Goal: Find specific page/section: Find specific page/section

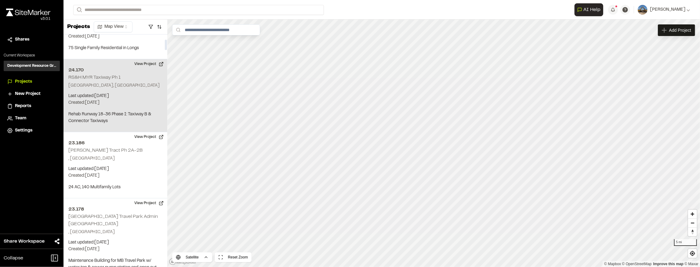
scroll to position [183, 0]
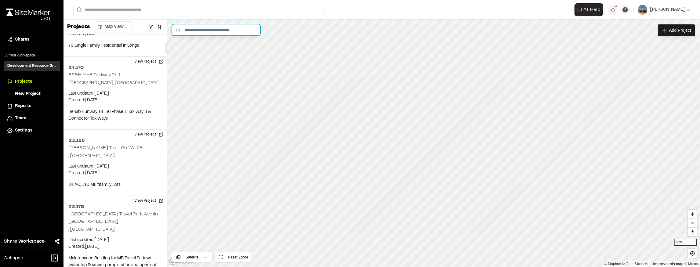
click at [209, 30] on input "text" at bounding box center [216, 29] width 88 height 11
type input "***"
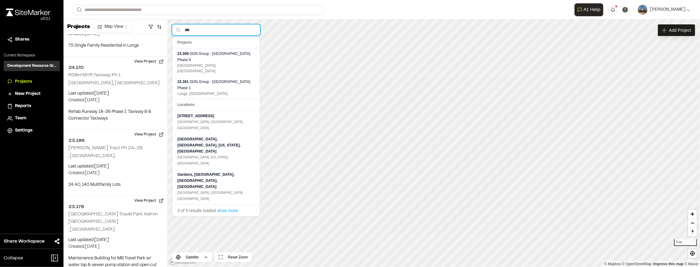
drag, startPoint x: 205, startPoint y: 27, endPoint x: 175, endPoint y: 30, distance: 30.3
click at [175, 30] on input "***" at bounding box center [216, 29] width 88 height 11
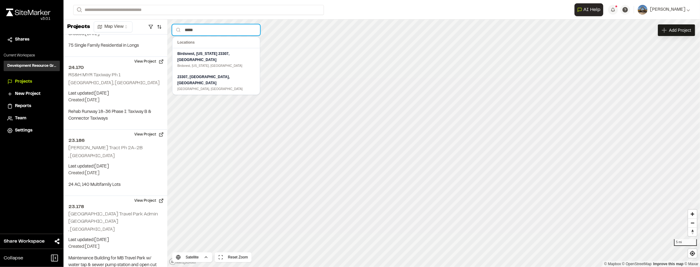
drag, startPoint x: 203, startPoint y: 31, endPoint x: 175, endPoint y: 31, distance: 27.5
click at [175, 31] on input "*****" at bounding box center [216, 29] width 88 height 11
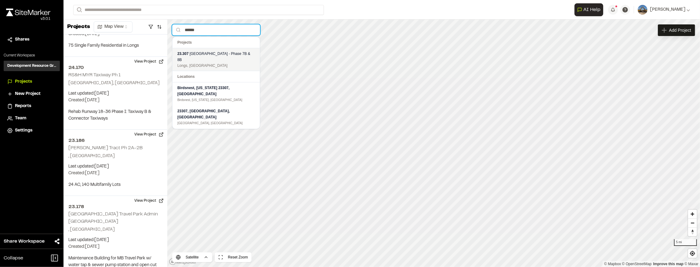
type input "******"
click at [221, 63] on div "Longs, [GEOGRAPHIC_DATA]" at bounding box center [215, 65] width 77 height 5
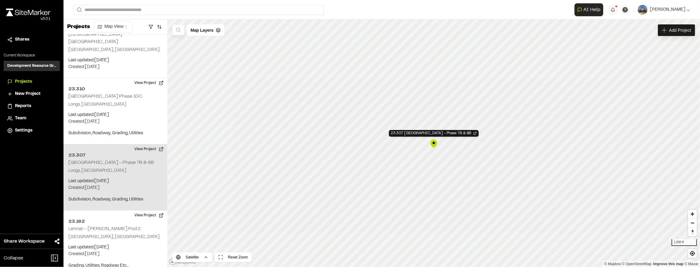
scroll to position [2422, 0]
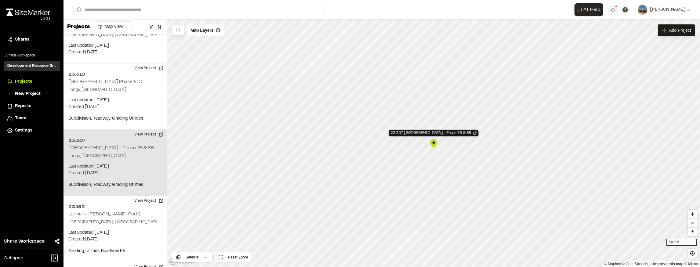
click at [111, 146] on h2 "[GEOGRAPHIC_DATA] - Phase 7B & 8B" at bounding box center [110, 148] width 85 height 4
click at [131, 130] on div "23.307 Grande Dunes North - Phase 7B & 8B Longs, SC Last updated: Aug 19, 2025 …" at bounding box center [115, 163] width 104 height 66
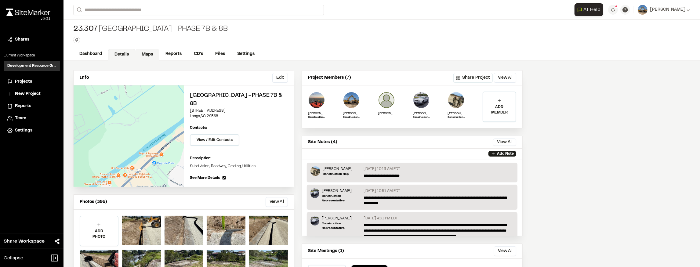
click at [152, 56] on link "Maps" at bounding box center [147, 55] width 24 height 12
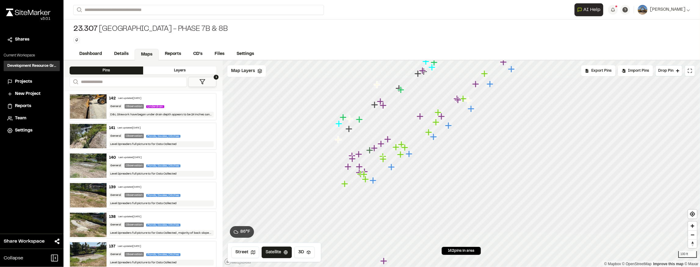
click at [524, 41] on div "**********" at bounding box center [381, 133] width 636 height 267
click at [375, 181] on icon "Map marker" at bounding box center [374, 179] width 8 height 8
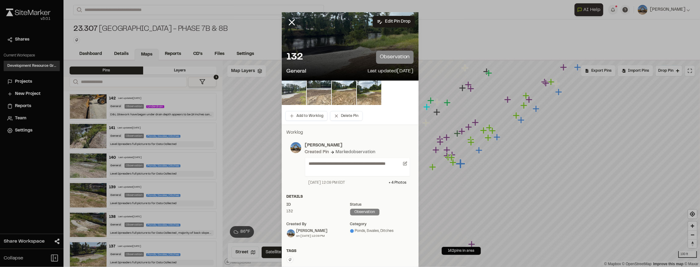
click at [293, 96] on img at bounding box center [294, 93] width 24 height 24
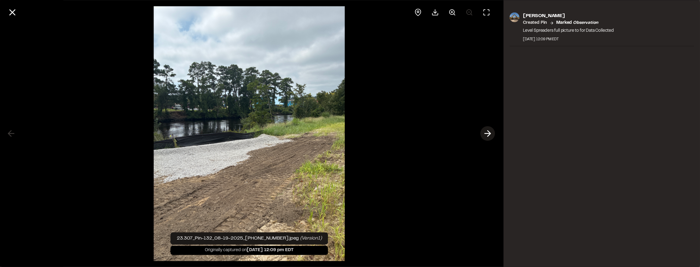
click at [488, 134] on line at bounding box center [487, 134] width 6 height 0
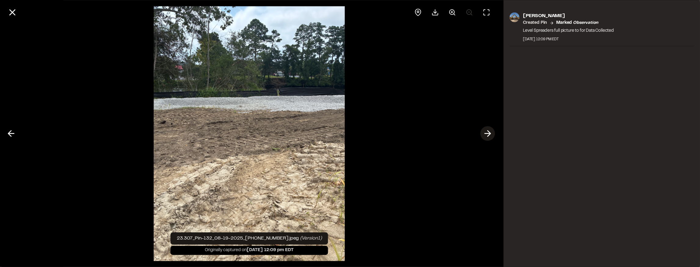
click at [488, 134] on line at bounding box center [487, 134] width 6 height 0
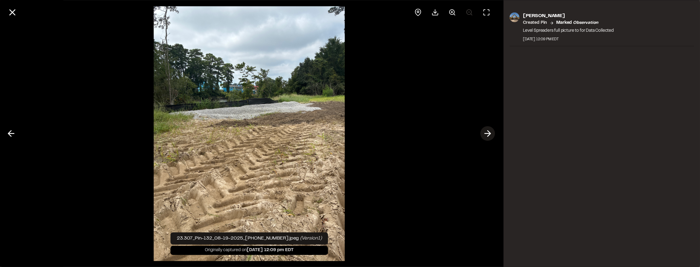
click at [488, 134] on line at bounding box center [487, 134] width 6 height 0
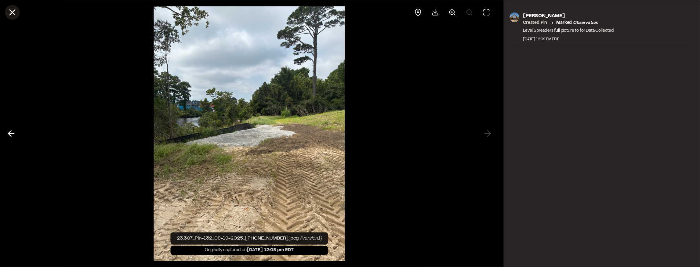
click at [9, 12] on icon at bounding box center [12, 12] width 10 height 10
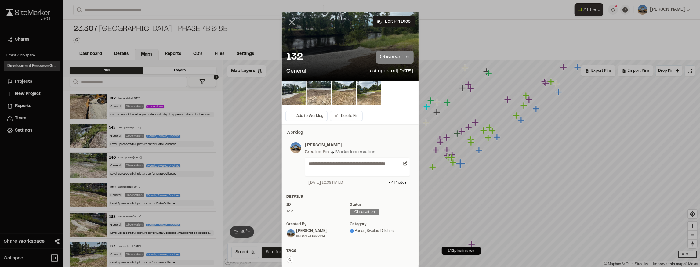
click at [289, 24] on line at bounding box center [291, 22] width 5 height 5
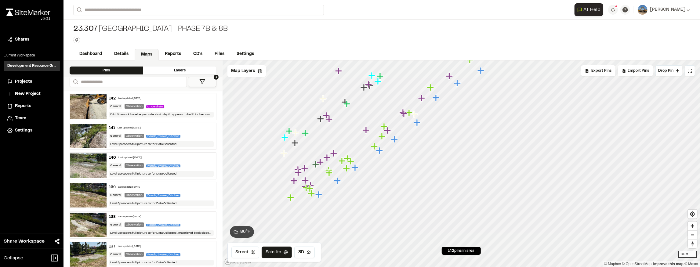
click at [419, 125] on icon "Map marker" at bounding box center [417, 123] width 8 height 8
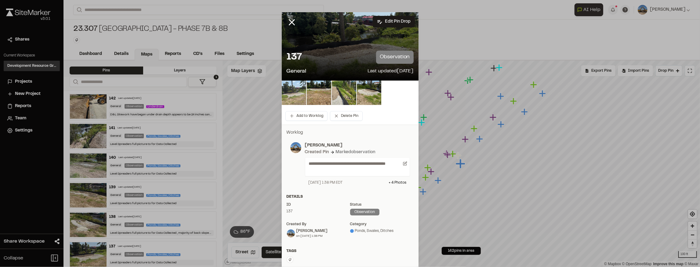
click at [294, 92] on img at bounding box center [294, 93] width 24 height 24
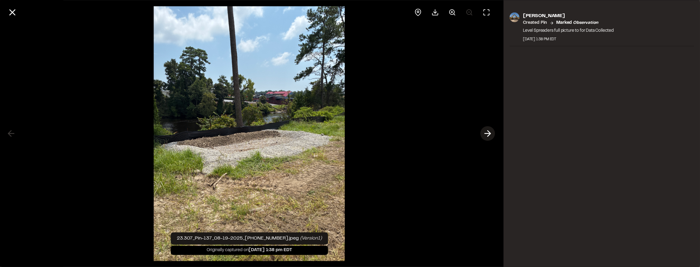
click at [483, 134] on icon at bounding box center [487, 133] width 10 height 10
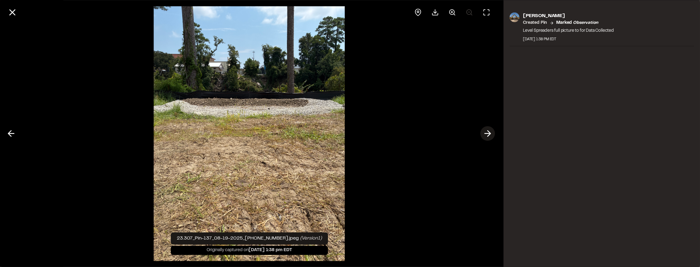
click at [489, 136] on icon at bounding box center [487, 133] width 10 height 10
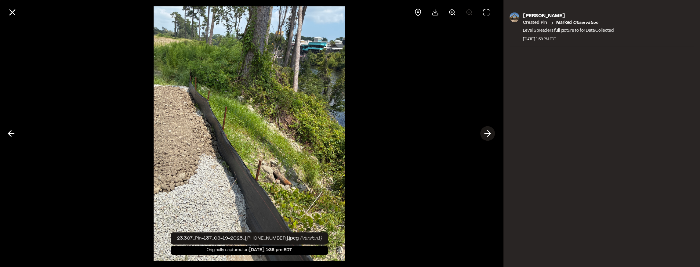
click at [489, 136] on icon at bounding box center [487, 133] width 10 height 10
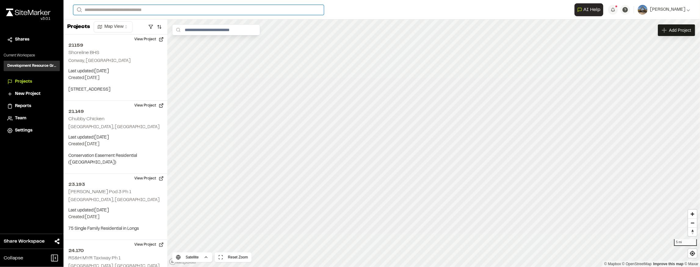
click at [125, 11] on input "Search" at bounding box center [198, 10] width 250 height 10
type input "******"
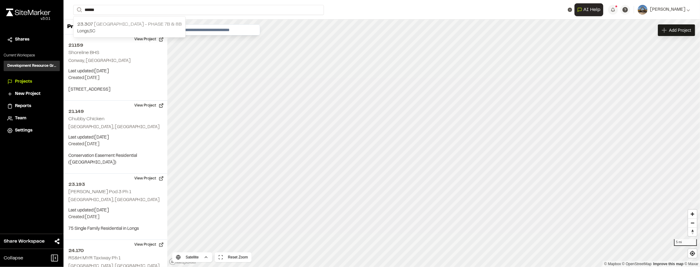
click at [126, 28] on p "Longs , [GEOGRAPHIC_DATA]" at bounding box center [129, 31] width 104 height 7
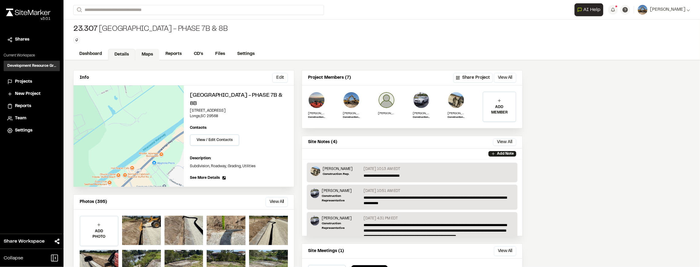
click at [143, 53] on link "Maps" at bounding box center [147, 55] width 24 height 12
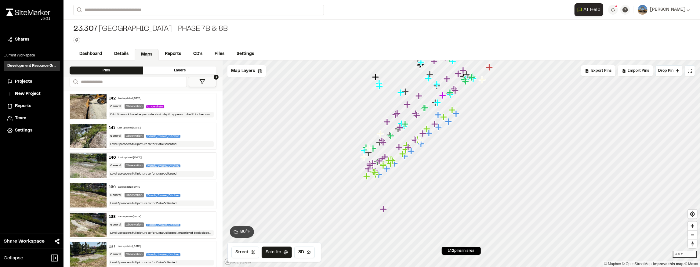
drag, startPoint x: 365, startPoint y: 170, endPoint x: 362, endPoint y: 142, distance: 28.2
click at [365, 165] on icon "Map marker" at bounding box center [369, 169] width 8 height 8
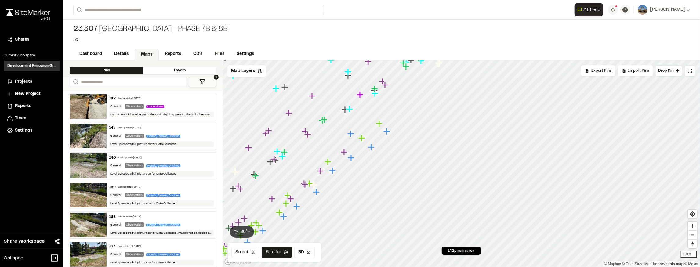
click at [387, 134] on icon "Map marker" at bounding box center [386, 131] width 7 height 7
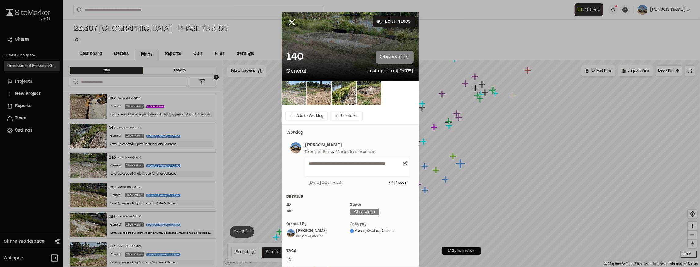
click at [300, 93] on img at bounding box center [294, 93] width 24 height 24
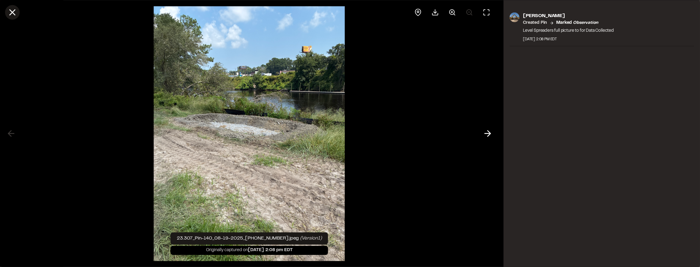
click at [18, 10] on button at bounding box center [12, 12] width 15 height 15
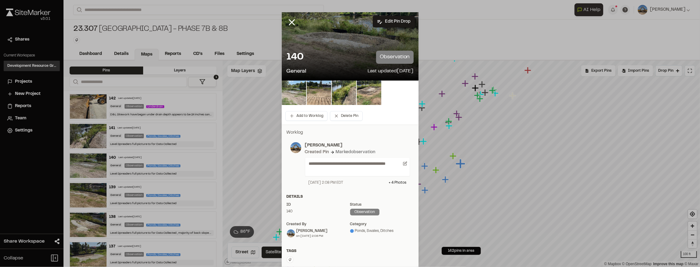
click at [289, 15] on div at bounding box center [296, 26] width 29 height 29
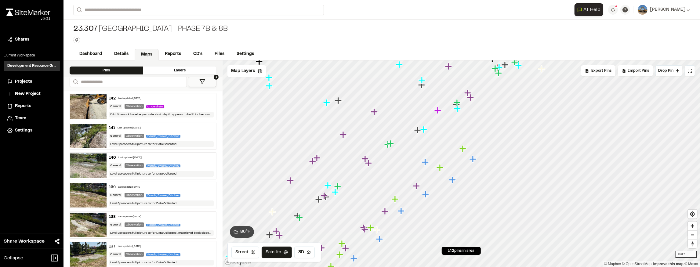
click at [417, 188] on icon "Map marker" at bounding box center [416, 185] width 7 height 7
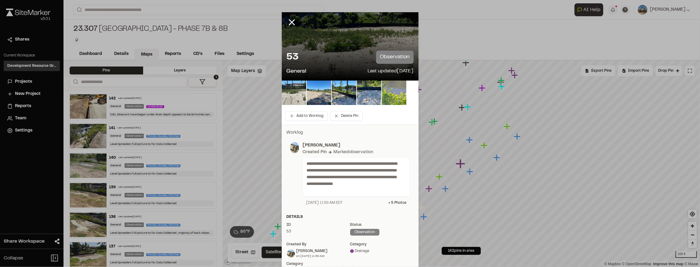
click at [286, 85] on img at bounding box center [294, 93] width 24 height 24
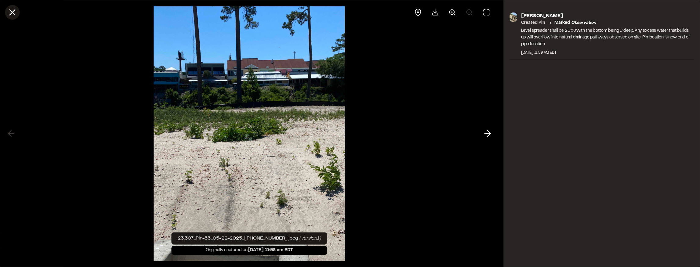
click at [9, 11] on icon at bounding box center [12, 12] width 10 height 10
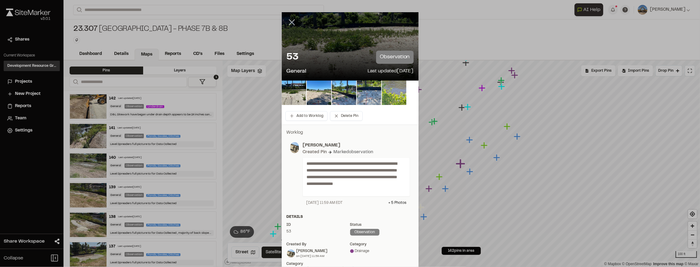
click at [292, 24] on line at bounding box center [291, 22] width 5 height 5
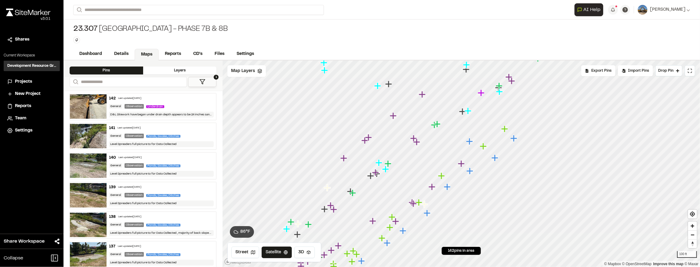
click at [482, 149] on icon "Map marker" at bounding box center [483, 146] width 7 height 7
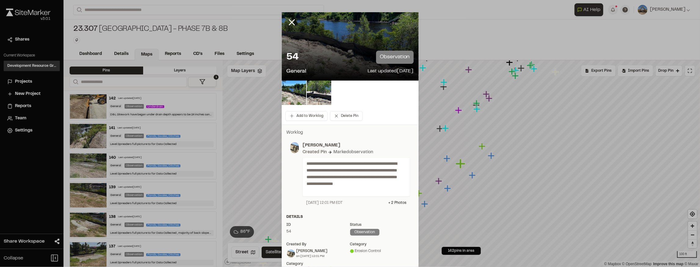
click at [287, 21] on icon at bounding box center [291, 22] width 10 height 10
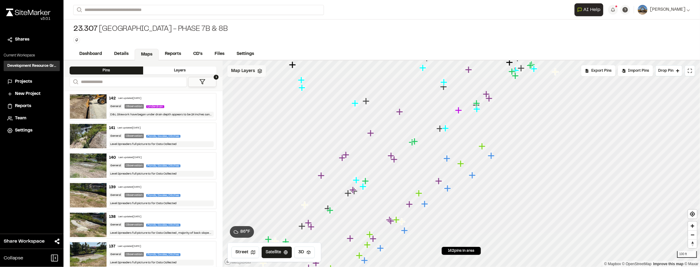
click at [256, 70] on div "Map Layers" at bounding box center [246, 71] width 38 height 12
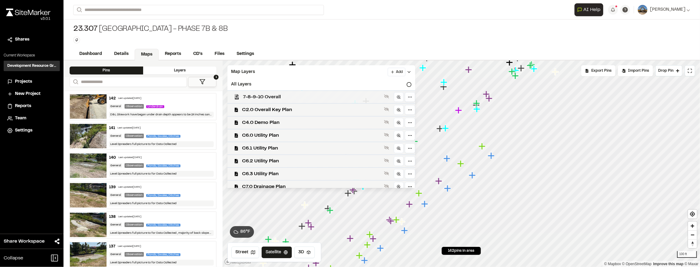
click at [285, 97] on span "7-8-9-10 Overall" at bounding box center [312, 96] width 138 height 7
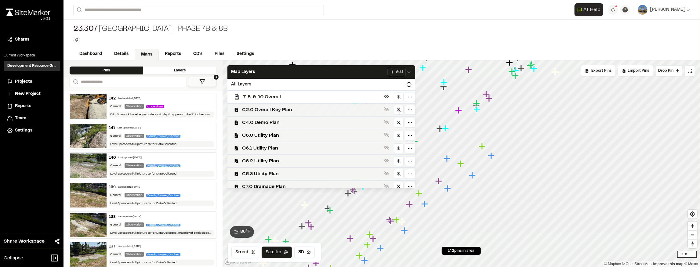
click at [304, 109] on span "C2.0 Overall Key Plan" at bounding box center [311, 109] width 139 height 7
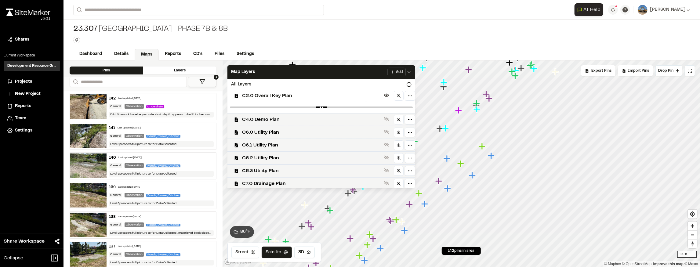
scroll to position [61, 0]
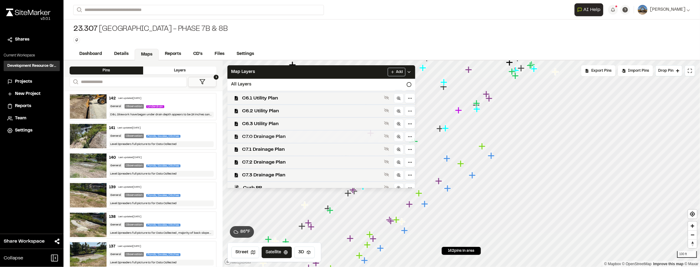
click at [286, 140] on span "C7.0 Drainage Plan" at bounding box center [311, 136] width 139 height 7
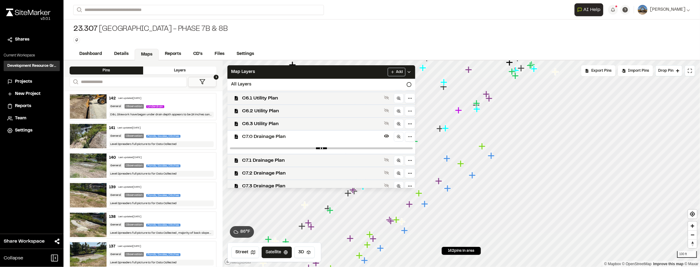
click at [288, 138] on span "C7.0 Drainage Plan" at bounding box center [311, 136] width 139 height 7
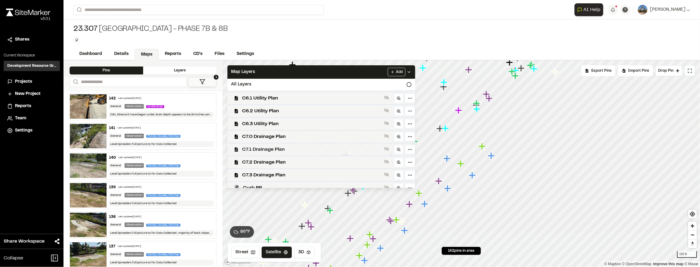
click at [289, 150] on span "C7.1 Drainage Plan" at bounding box center [311, 149] width 139 height 7
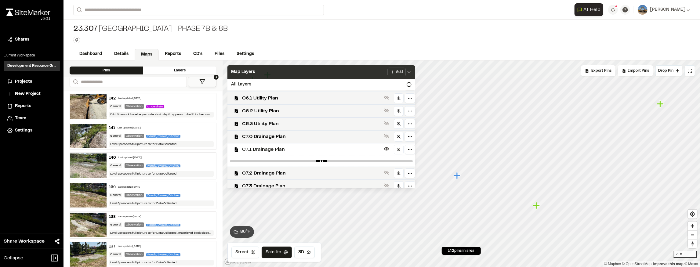
click at [411, 70] on icon at bounding box center [408, 72] width 5 height 5
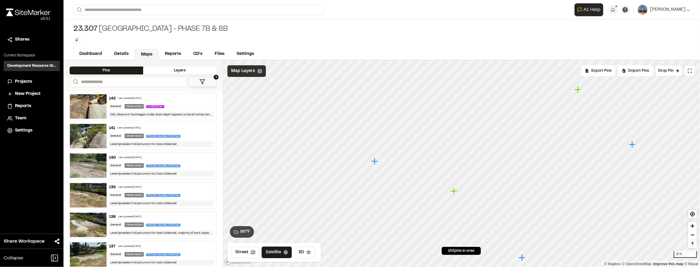
click at [155, 49] on link "Maps" at bounding box center [147, 55] width 24 height 12
click at [154, 51] on link "Maps" at bounding box center [147, 55] width 24 height 12
click at [524, 257] on icon "Map marker" at bounding box center [521, 257] width 7 height 7
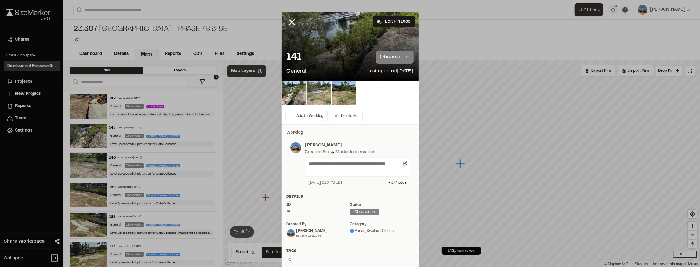
click at [327, 97] on img at bounding box center [319, 93] width 24 height 24
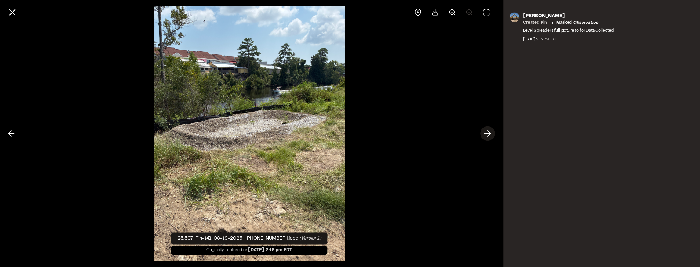
click at [487, 135] on icon at bounding box center [487, 133] width 10 height 10
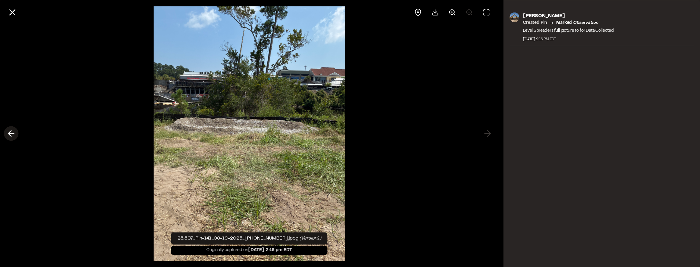
click at [8, 134] on icon at bounding box center [11, 133] width 10 height 10
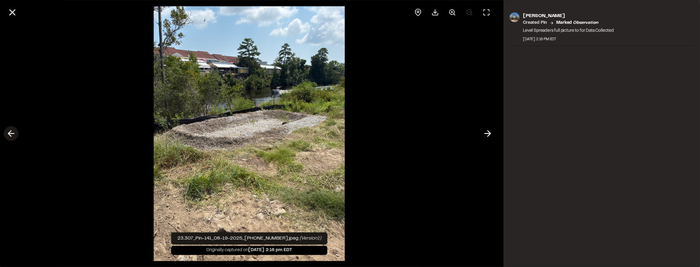
click at [10, 134] on line at bounding box center [11, 134] width 6 height 0
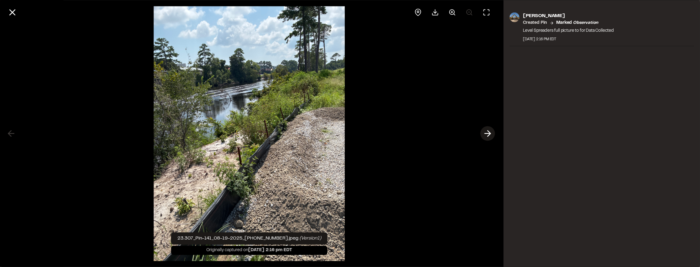
click at [490, 133] on icon at bounding box center [487, 133] width 10 height 10
